Goal: Task Accomplishment & Management: Complete application form

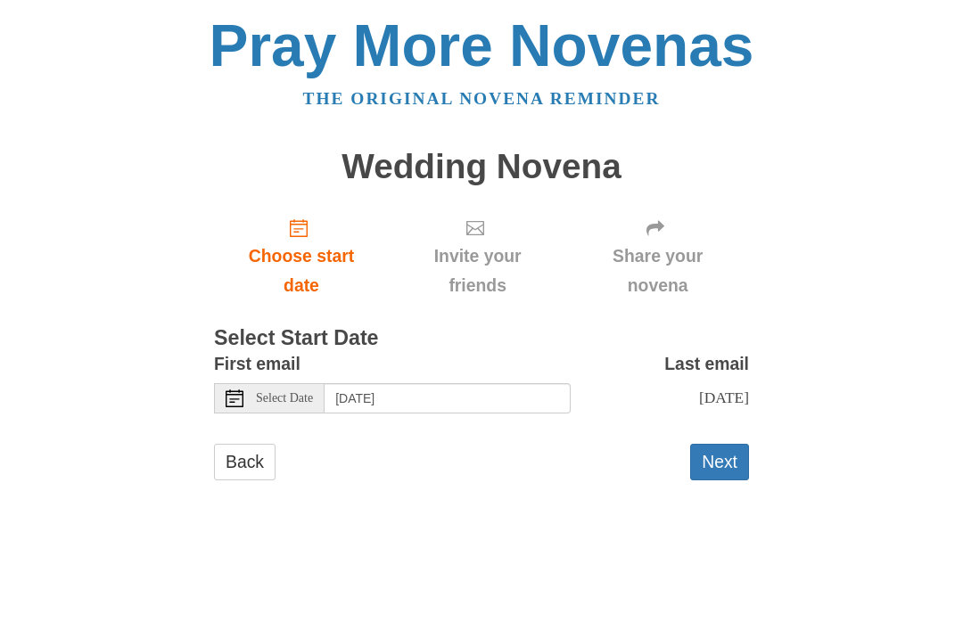
click at [732, 452] on button "Next" at bounding box center [719, 462] width 59 height 37
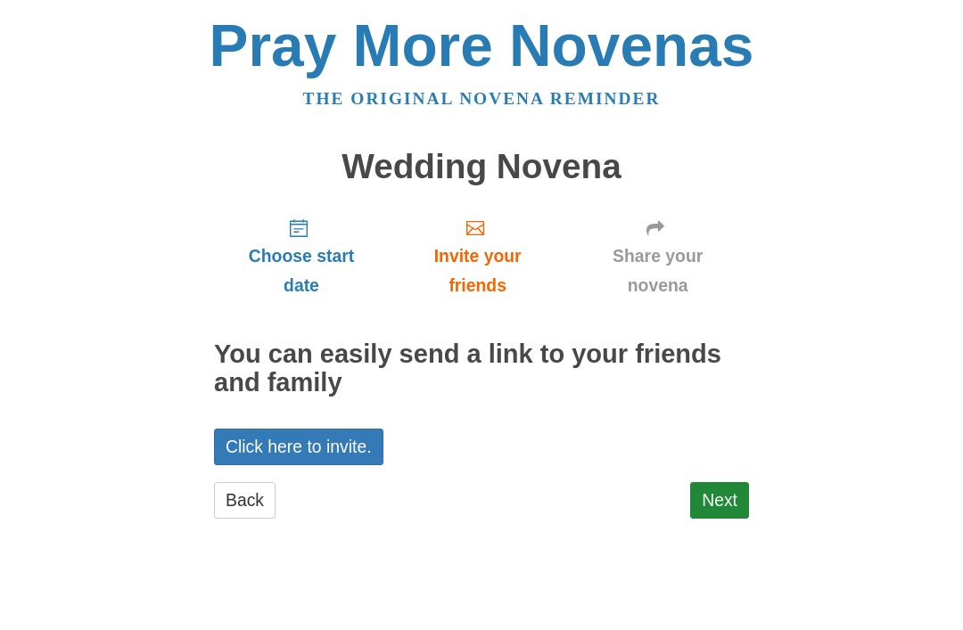
click at [727, 487] on link "Next" at bounding box center [719, 500] width 59 height 37
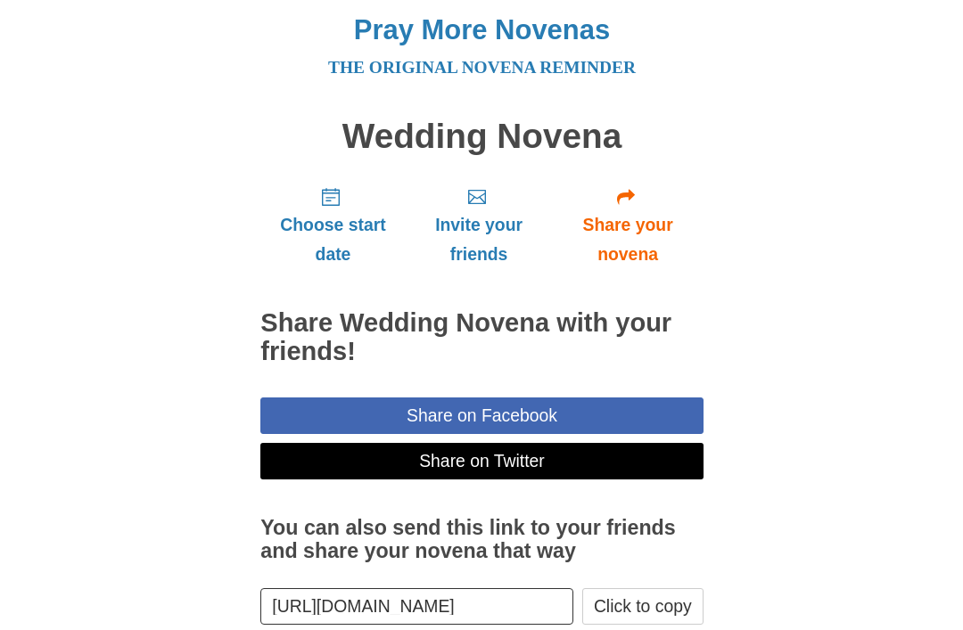
scroll to position [50, 0]
